Goal: Find specific page/section

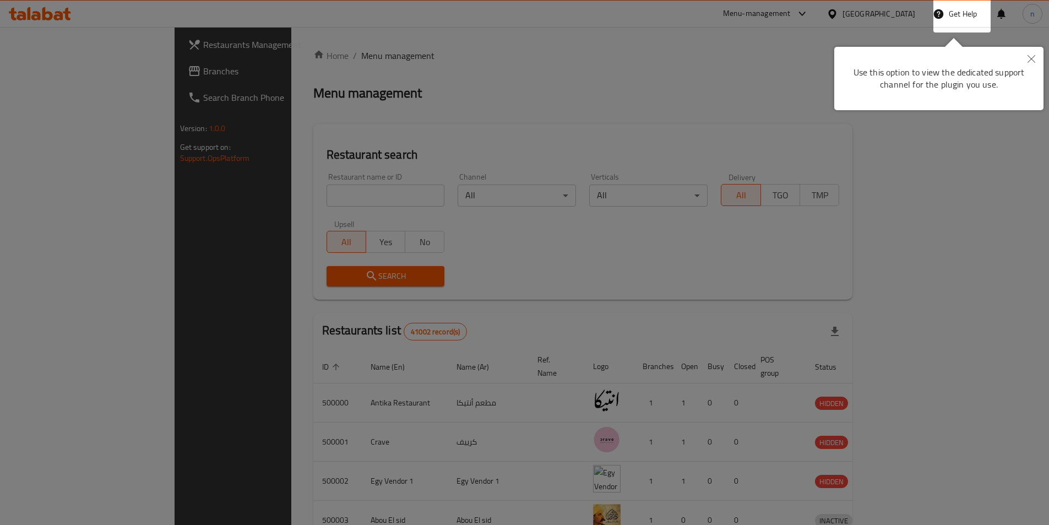
click at [1037, 58] on button "Close" at bounding box center [1032, 59] width 24 height 25
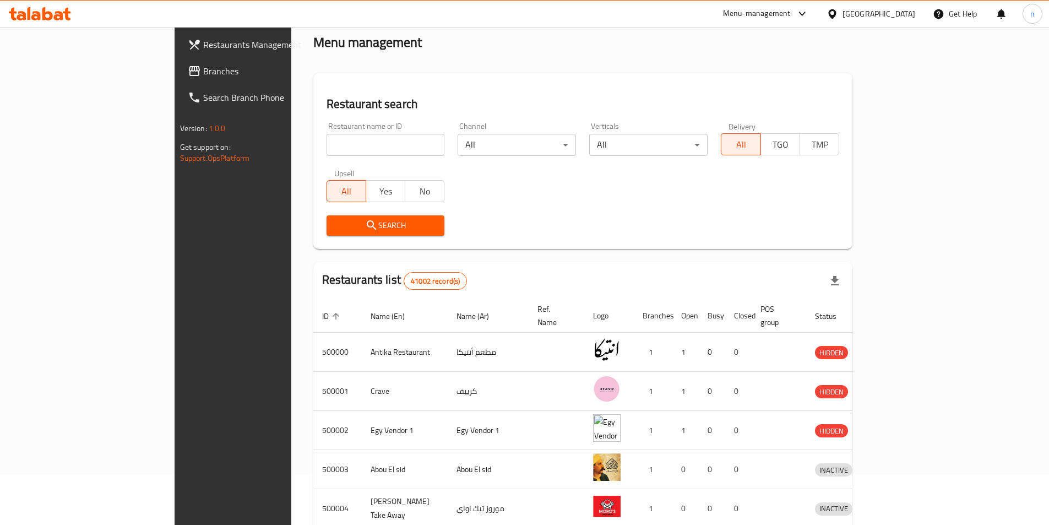
scroll to position [110, 0]
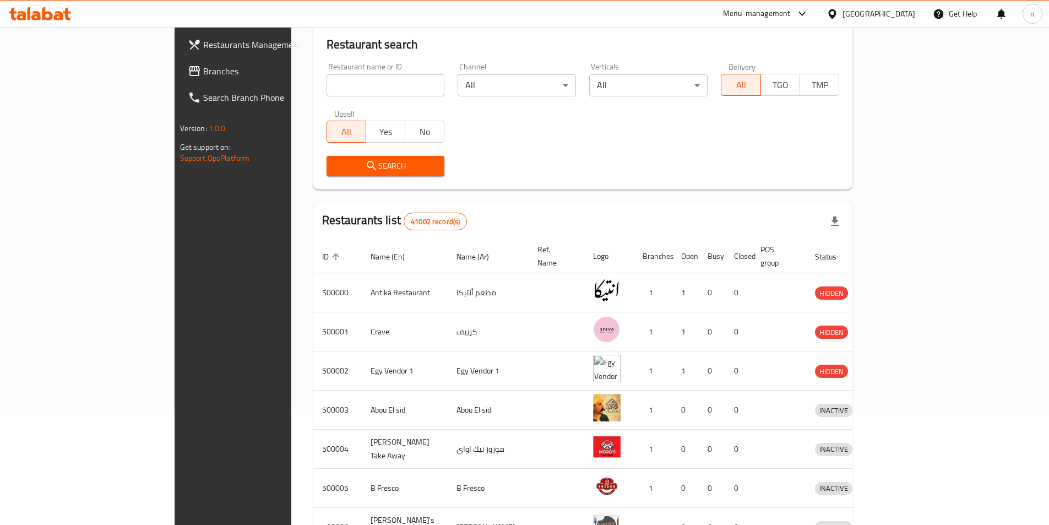
click at [915, 10] on div "[GEOGRAPHIC_DATA]" at bounding box center [871, 14] width 106 height 26
click at [904, 10] on div "[GEOGRAPHIC_DATA]" at bounding box center [879, 14] width 73 height 12
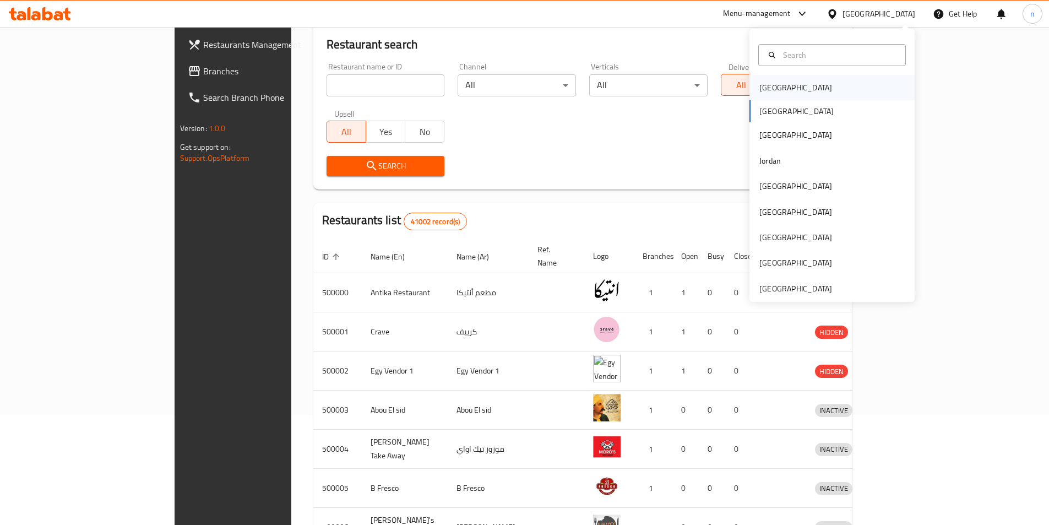
click at [784, 90] on div "[GEOGRAPHIC_DATA]" at bounding box center [796, 87] width 90 height 25
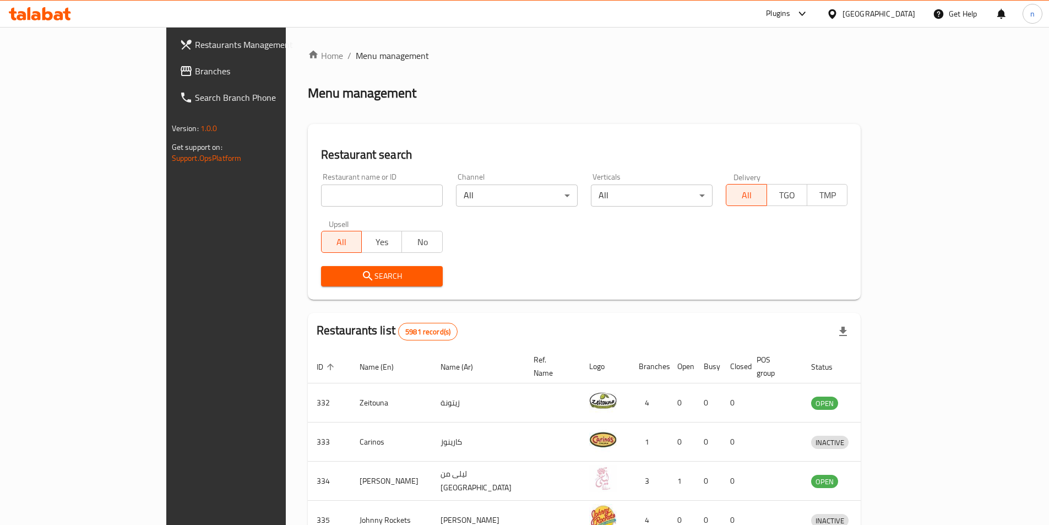
click at [195, 69] on span "Branches" at bounding box center [264, 70] width 138 height 13
